Goal: Communication & Community: Answer question/provide support

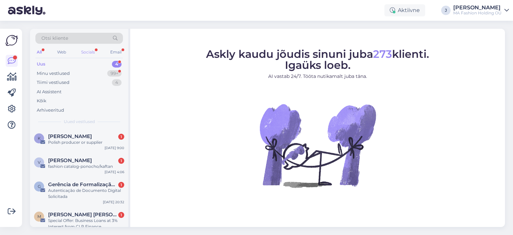
click at [86, 51] on div "Socials" at bounding box center [88, 52] width 16 height 9
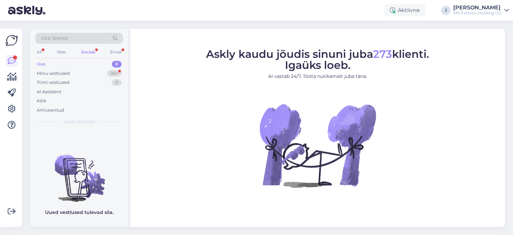
click at [98, 64] on div "Uus 0" at bounding box center [78, 63] width 87 height 9
click at [101, 69] on div "Minu vestlused 99+" at bounding box center [78, 73] width 87 height 9
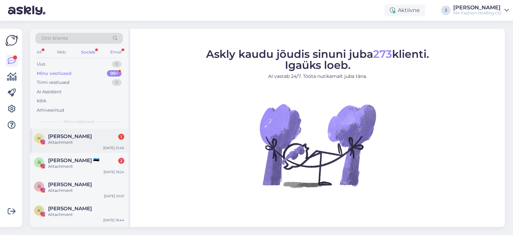
click at [105, 140] on div "Attachment" at bounding box center [86, 142] width 76 height 6
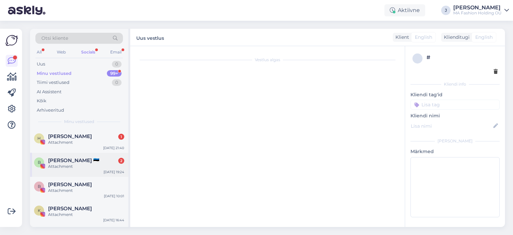
scroll to position [231, 0]
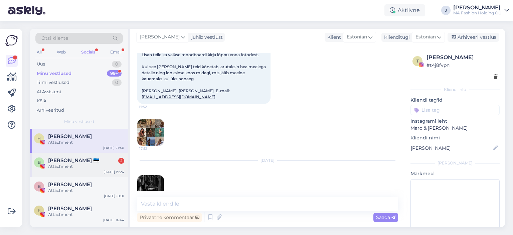
click at [99, 165] on div "Attachment" at bounding box center [86, 166] width 76 height 6
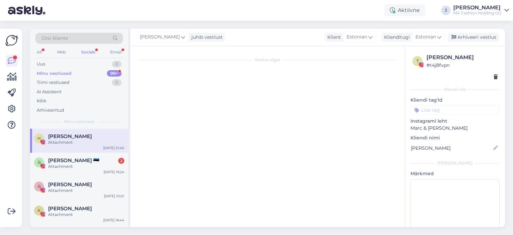
scroll to position [0, 0]
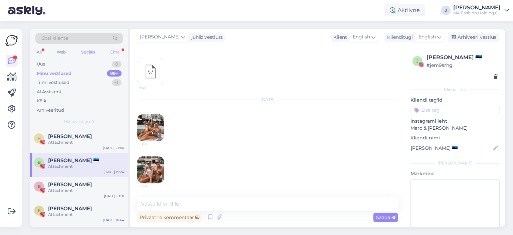
click at [120, 49] on div "Otsi kliente All Web Socials Email Uus 0 Minu vestlused 99+ Tiimi vestlused 0 A…" at bounding box center [79, 79] width 98 height 100
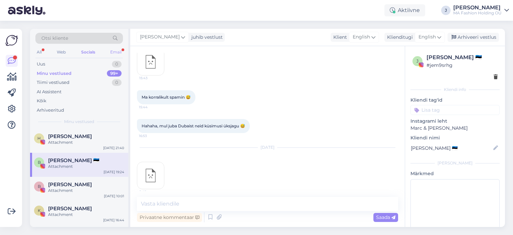
scroll to position [659, 0]
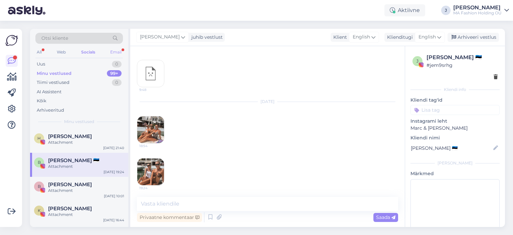
click at [121, 51] on div "Email" at bounding box center [116, 52] width 14 height 9
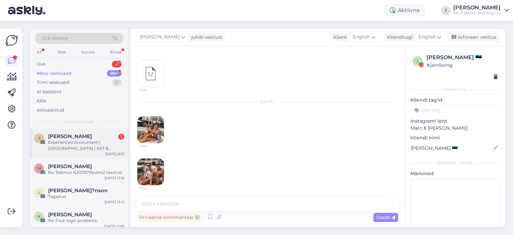
click at [83, 151] on div "S [PERSON_NAME] 1 Experienced Accountant | [GEOGRAPHIC_DATA] | VAT & Corporate …" at bounding box center [79, 144] width 98 height 30
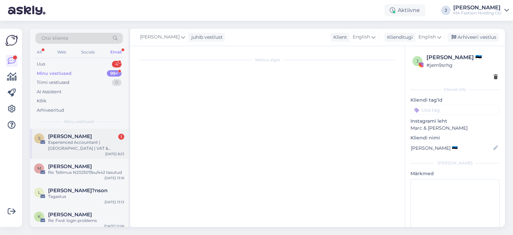
scroll to position [1077, 0]
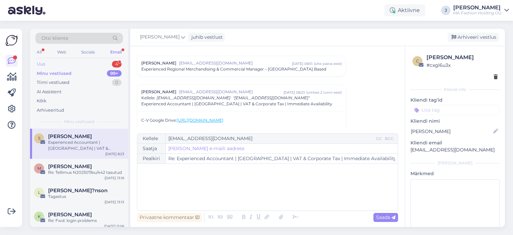
click at [71, 67] on div "Uus 4" at bounding box center [78, 63] width 87 height 9
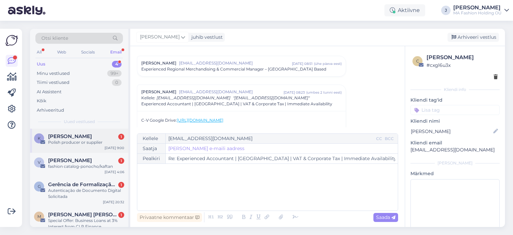
click at [79, 152] on div "K [PERSON_NAME] 1 [DEMOGRAPHIC_DATA] producer or supplier [DATE] 9:00" at bounding box center [79, 141] width 98 height 24
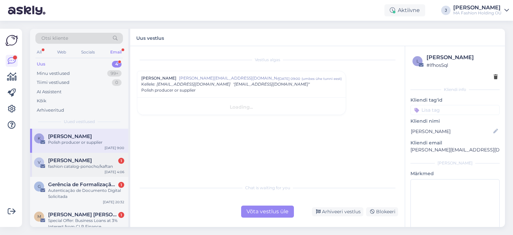
scroll to position [0, 0]
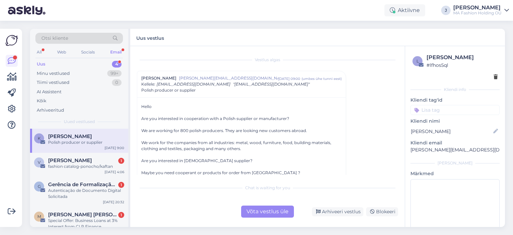
click at [273, 212] on div "Võta vestlus üle" at bounding box center [267, 211] width 53 height 12
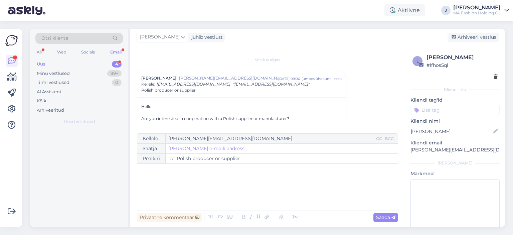
scroll to position [18, 0]
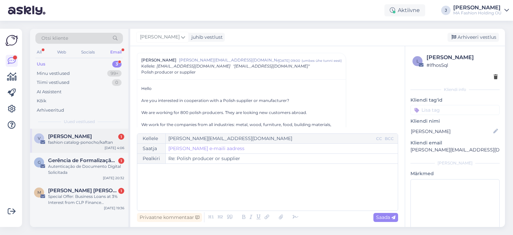
click at [92, 149] on div "v [PERSON_NAME] 1 fashion catalog-ponocho/kaftan [DATE] 4:06" at bounding box center [79, 141] width 98 height 24
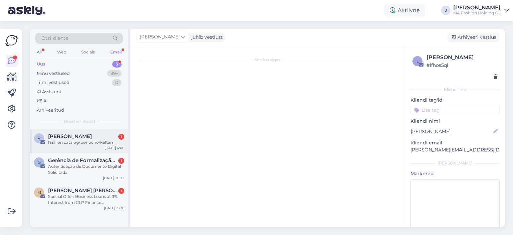
scroll to position [0, 0]
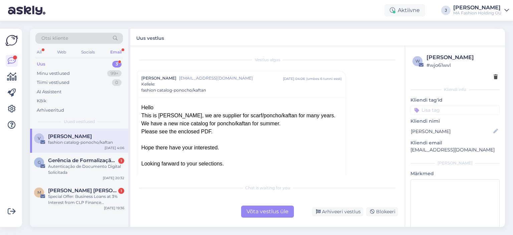
click at [257, 210] on div "Võta vestlus üle" at bounding box center [267, 211] width 53 height 12
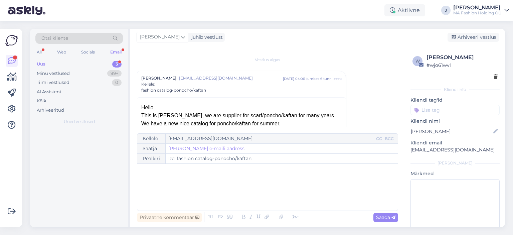
scroll to position [18, 0]
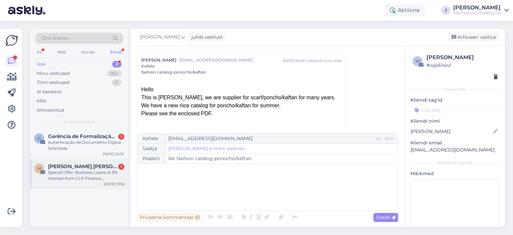
click at [106, 161] on div "M [PERSON_NAME] [PERSON_NAME] 1 Special Offer: Business Loans at 3% Interest fr…" at bounding box center [79, 174] width 98 height 30
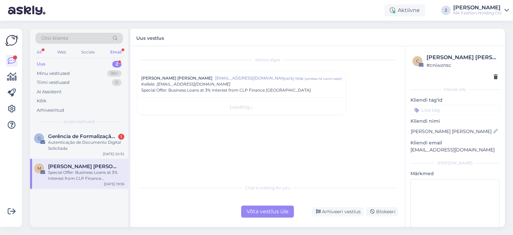
scroll to position [0, 0]
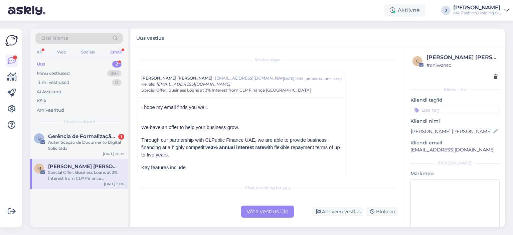
click at [244, 204] on div "Chat is waiting for you Võta vestlus üle Arhiveeri vestlus Blokeeri" at bounding box center [267, 199] width 261 height 37
click at [256, 206] on div "Võta vestlus üle" at bounding box center [267, 211] width 53 height 12
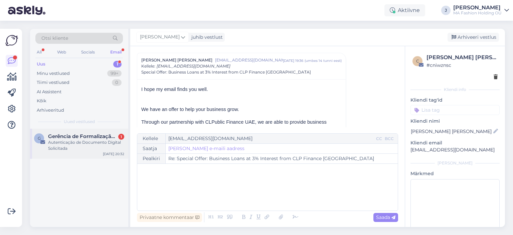
click at [75, 155] on div "G Gerência de Formalização Digital 1 Autenticação de Documento Digital Solicita…" at bounding box center [79, 144] width 98 height 30
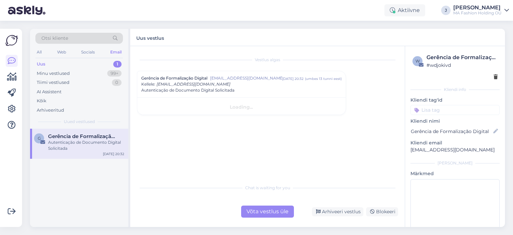
scroll to position [0, 0]
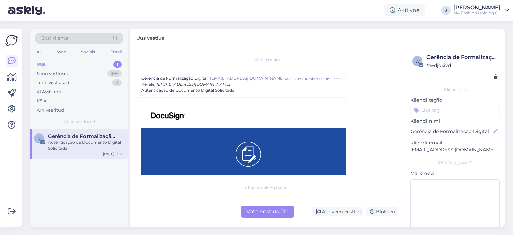
click at [279, 217] on div "Võta vestlus üle" at bounding box center [267, 211] width 53 height 12
